Goal: Task Accomplishment & Management: Use online tool/utility

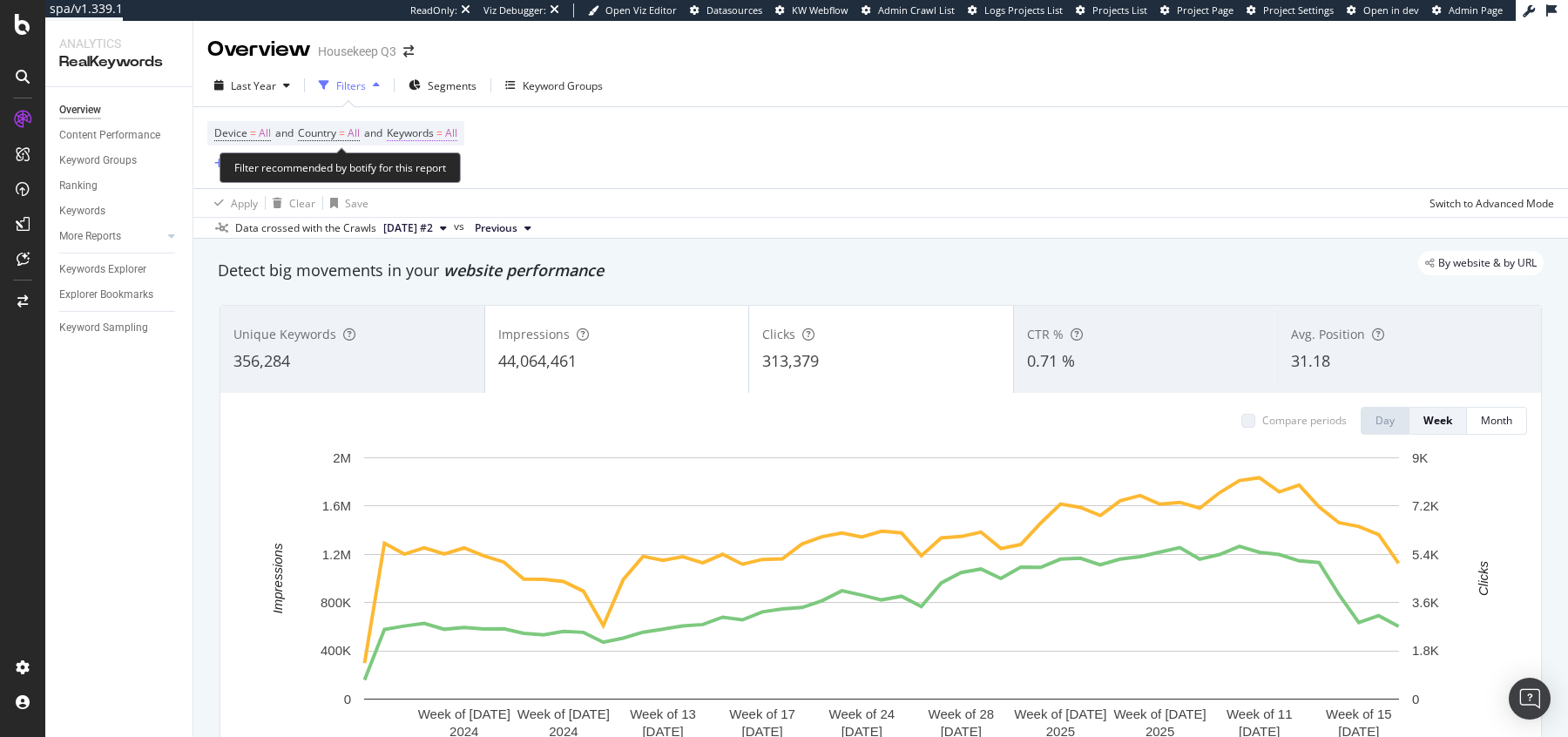
click at [454, 135] on span "Keywords = All" at bounding box center [422, 133] width 70 height 16
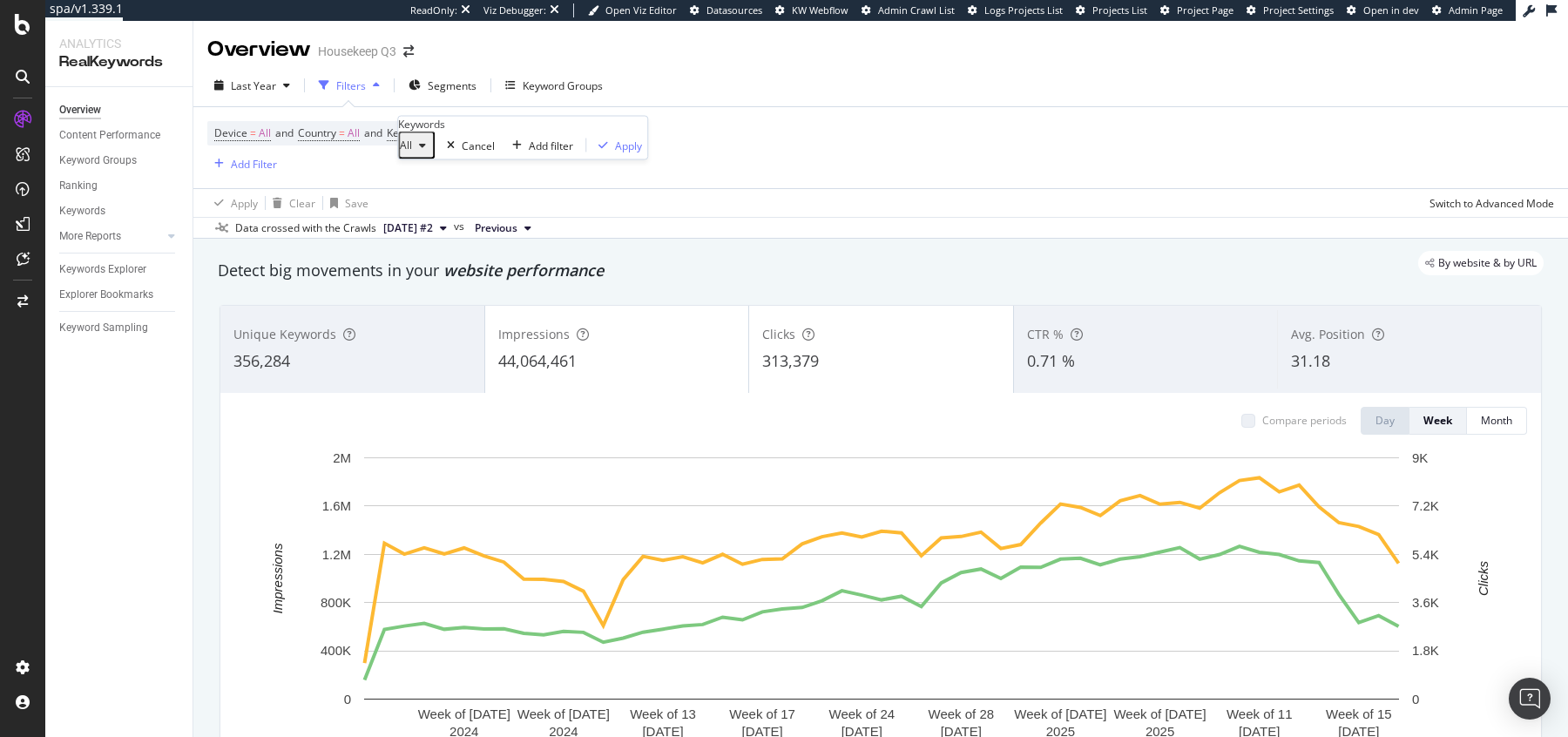
click at [433, 151] on div "button" at bounding box center [422, 146] width 21 height 11
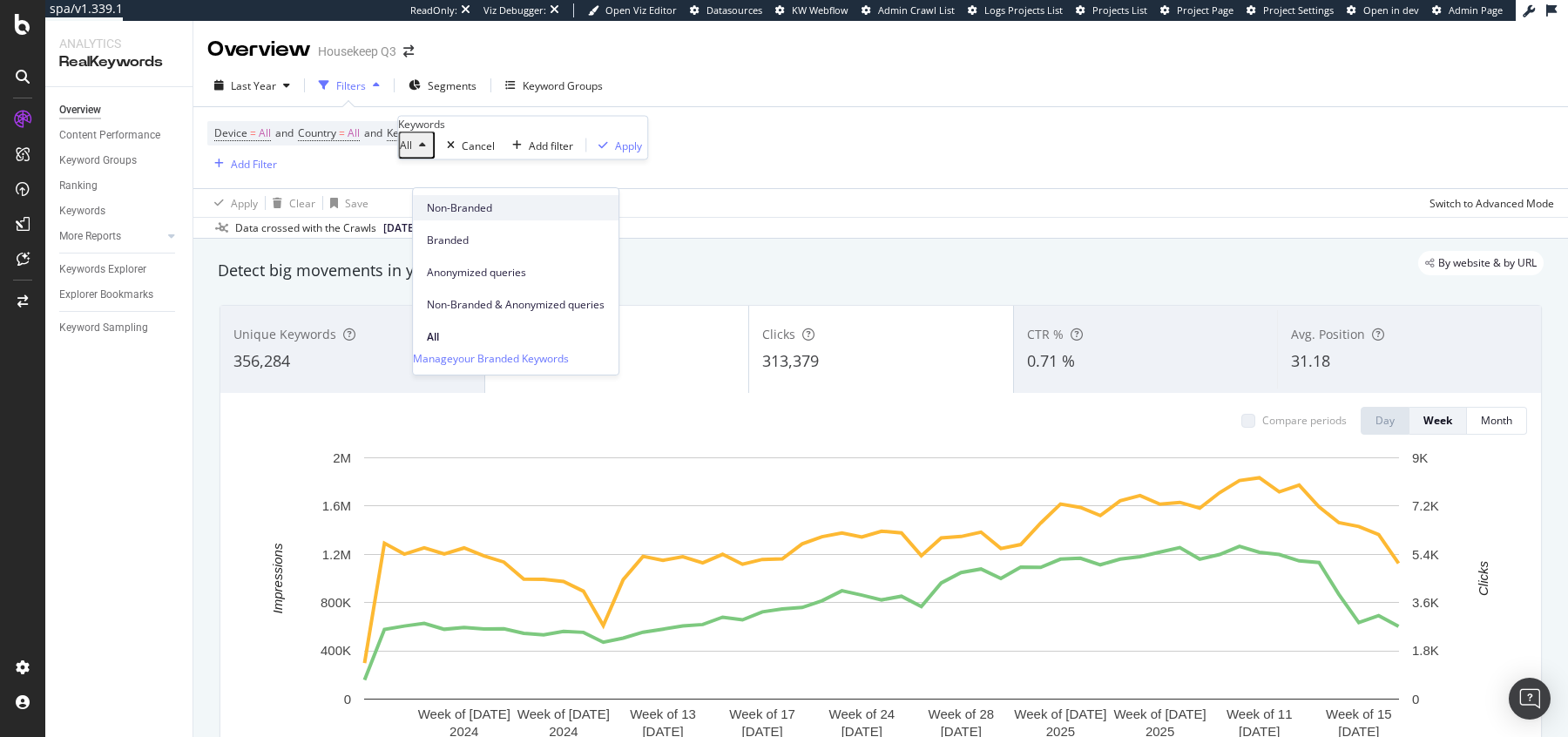
click at [442, 204] on span "Non-Branded" at bounding box center [515, 208] width 177 height 16
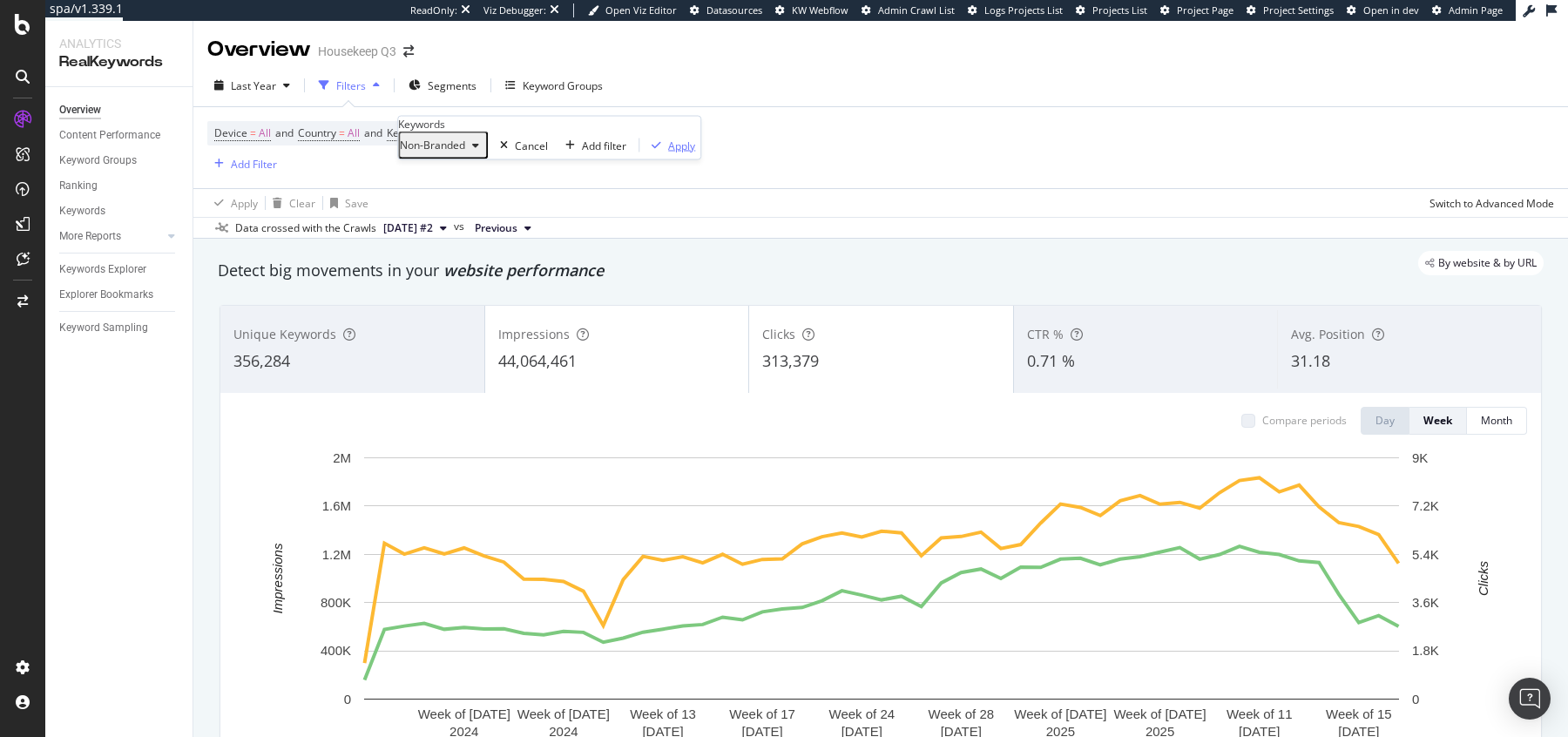
click at [668, 153] on div "Apply" at bounding box center [681, 145] width 27 height 15
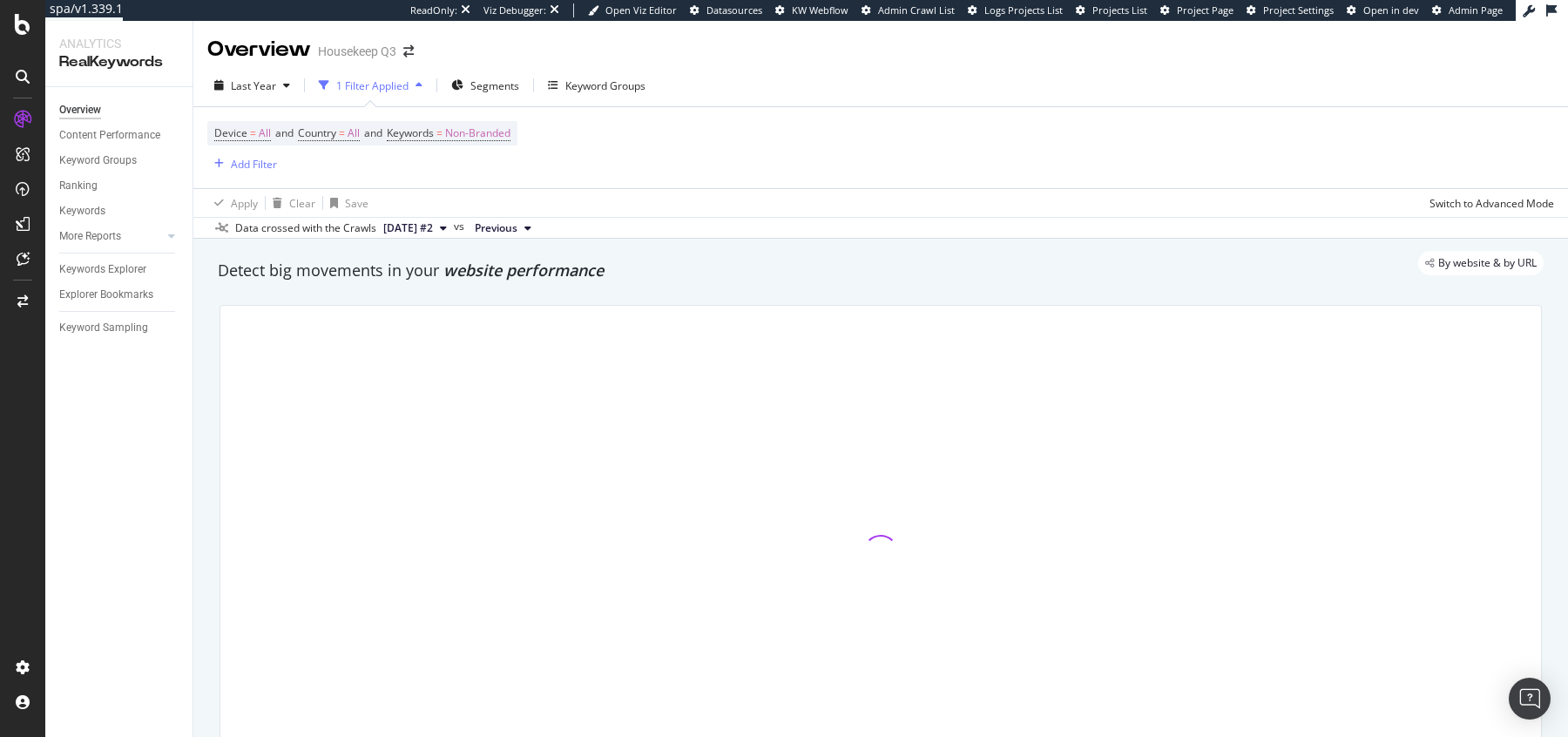
click at [590, 206] on div "Apply Clear Save Switch to Advanced Mode" at bounding box center [880, 202] width 1374 height 29
